Goal: Check status

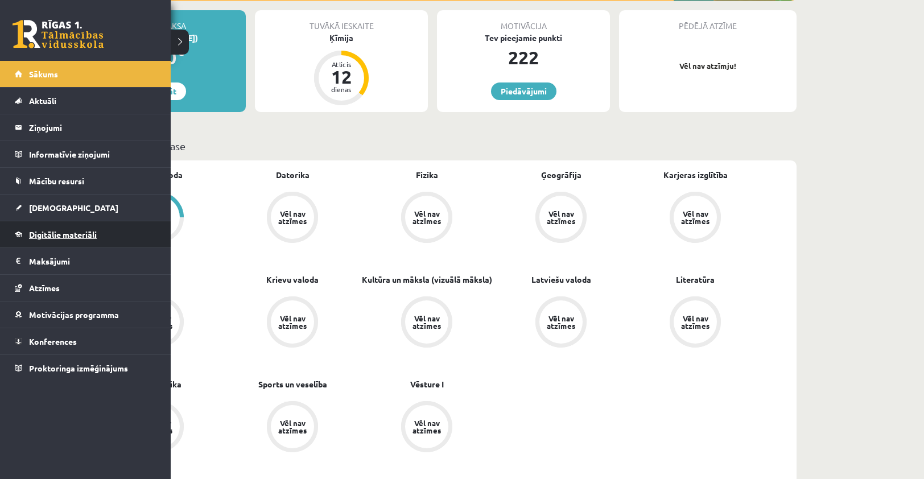
scroll to position [285, 0]
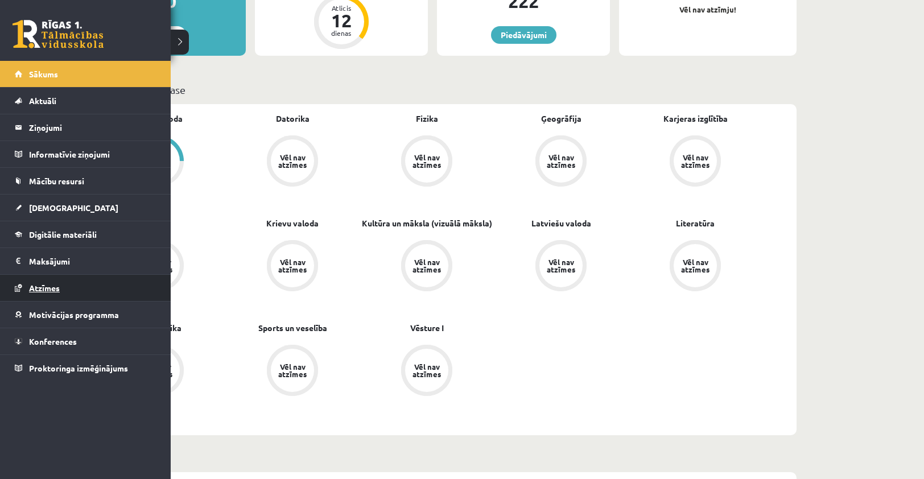
click at [79, 291] on link "Atzīmes" at bounding box center [86, 288] width 142 height 26
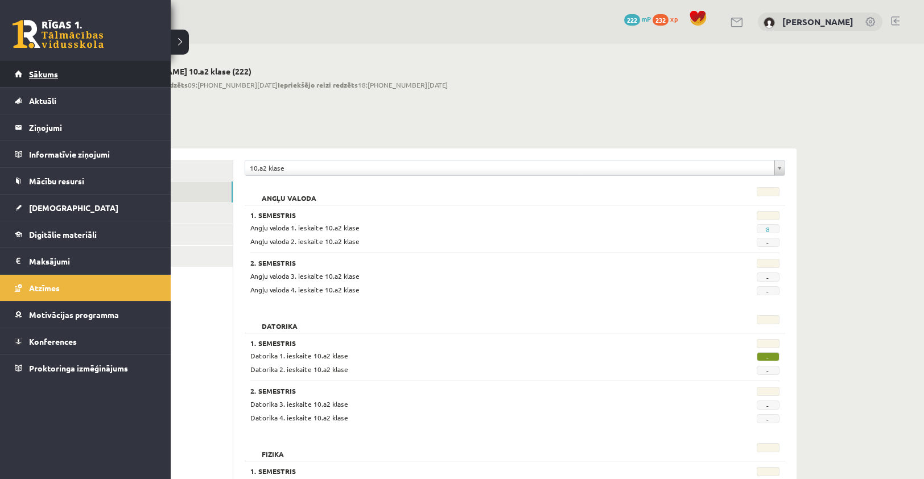
click at [32, 65] on link "Sākums" at bounding box center [86, 74] width 142 height 26
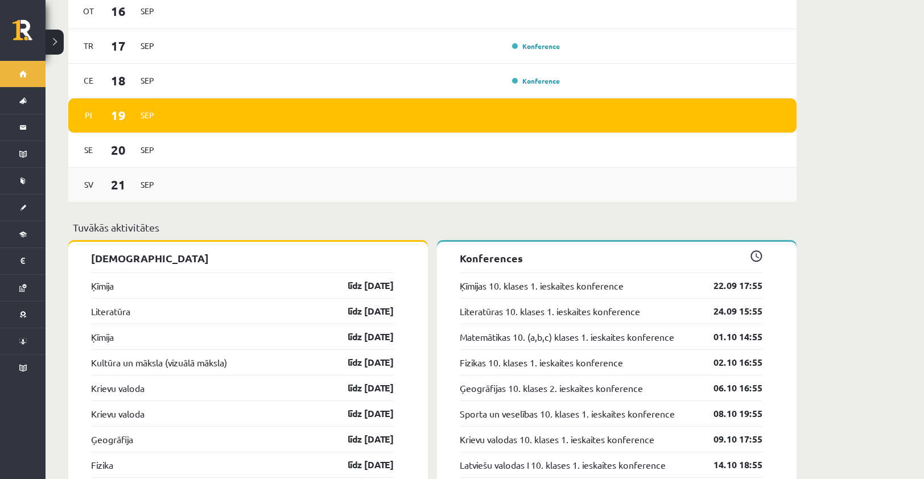
scroll to position [854, 0]
